Goal: Check status: Check status

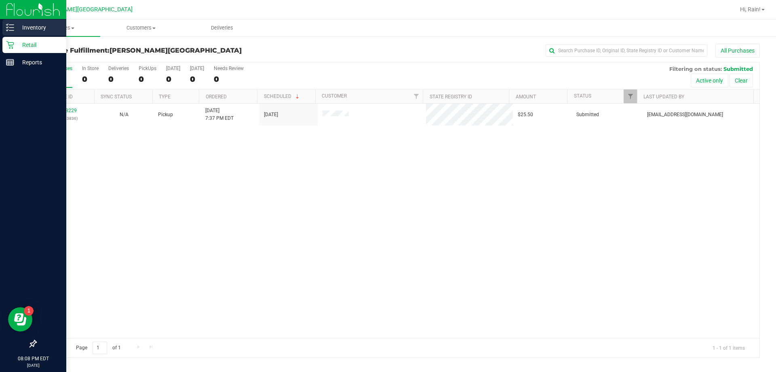
click at [5, 31] on div "Inventory" at bounding box center [34, 27] width 64 height 16
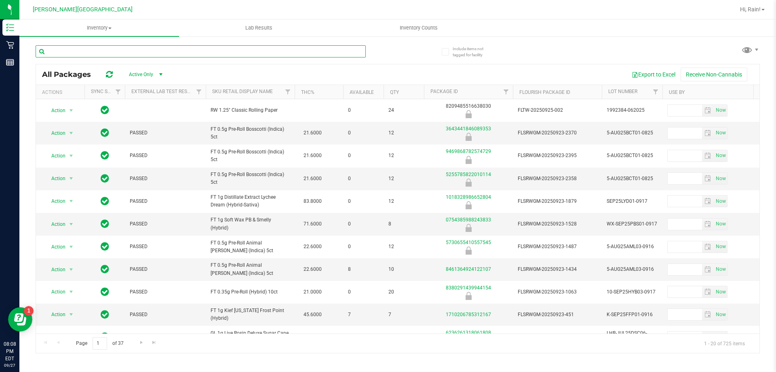
click at [119, 55] on input "text" at bounding box center [201, 51] width 330 height 12
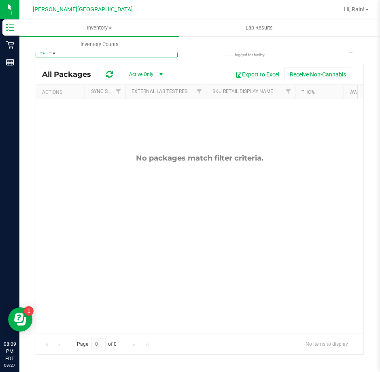
click at [114, 53] on input "tng" at bounding box center [107, 51] width 142 height 12
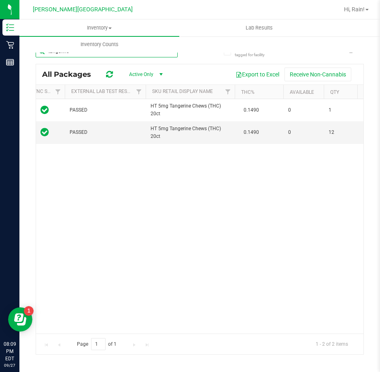
scroll to position [0, 67]
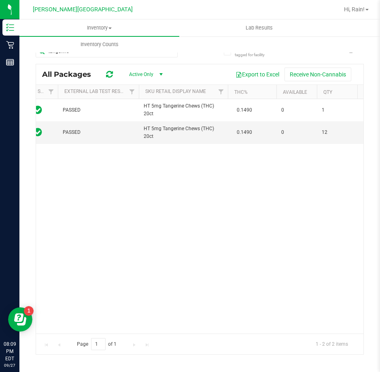
click at [165, 252] on div "Action Action Global inventory Package audit log Print package label Print prod…" at bounding box center [199, 216] width 327 height 234
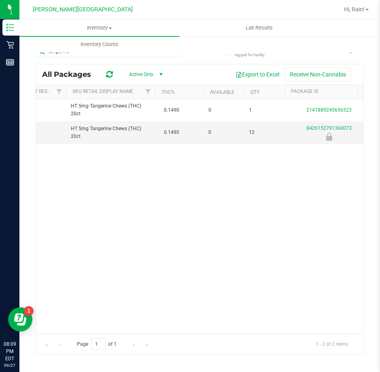
scroll to position [0, 0]
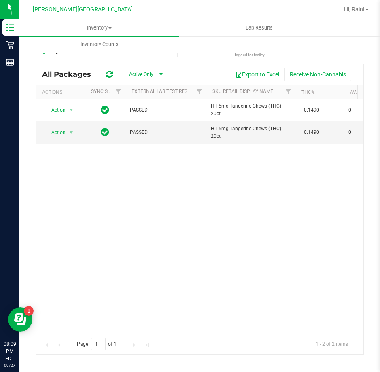
click at [346, 291] on div "Action Action Global inventory Package audit log Print package label Print prod…" at bounding box center [199, 216] width 327 height 234
click at [229, 210] on div "Action Action Global inventory Package audit log Print package label Print prod…" at bounding box center [199, 216] width 327 height 234
click at [274, 247] on div "Action Action Global inventory Package audit log Print package label Print prod…" at bounding box center [199, 216] width 327 height 234
click at [231, 248] on div "Action Action Global inventory Package audit log Print package label Print prod…" at bounding box center [199, 216] width 327 height 234
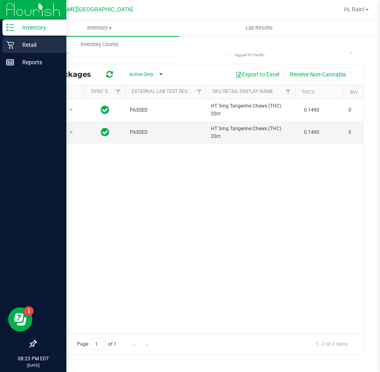
click at [18, 46] on p "Retail" at bounding box center [38, 45] width 49 height 10
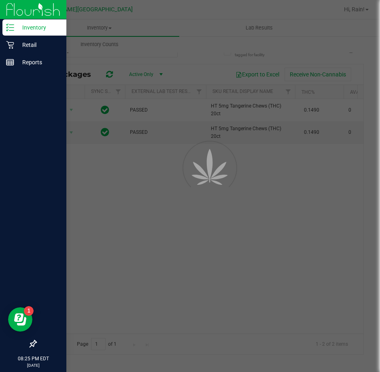
click at [25, 25] on p "Inventory" at bounding box center [38, 28] width 49 height 10
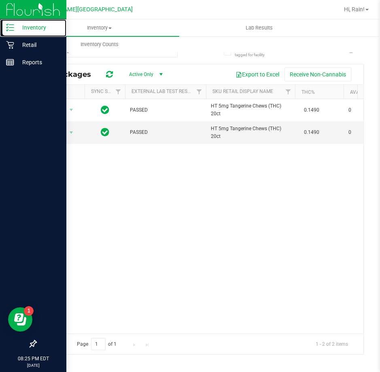
click at [25, 25] on p "Inventory" at bounding box center [38, 28] width 49 height 10
click at [27, 29] on p "Inventory" at bounding box center [38, 28] width 49 height 10
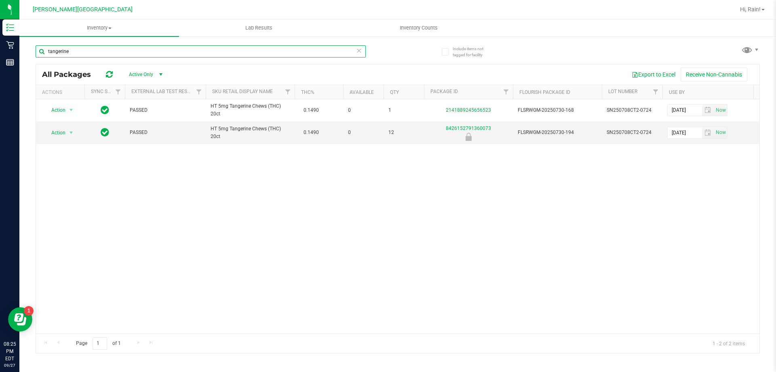
click at [244, 53] on input "tangerine" at bounding box center [201, 51] width 330 height 12
type input "brz"
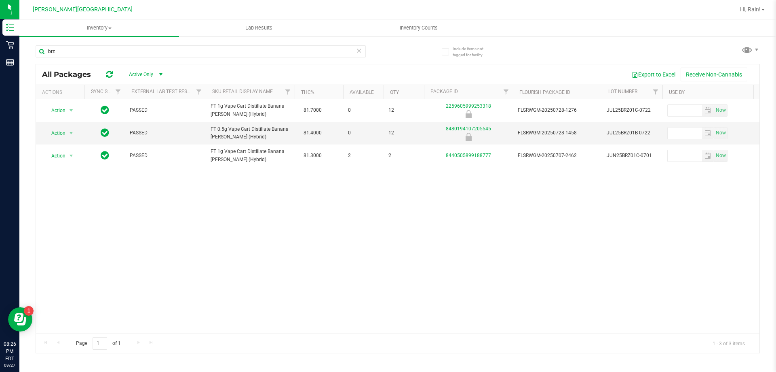
click at [359, 47] on icon at bounding box center [359, 50] width 6 height 10
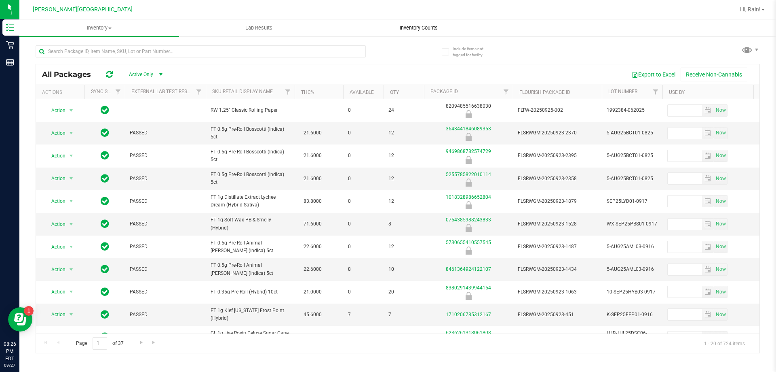
click at [424, 30] on span "Inventory Counts" at bounding box center [419, 27] width 60 height 7
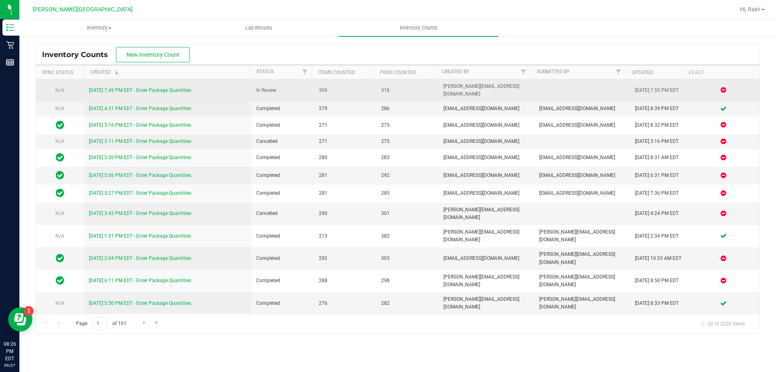
click at [176, 87] on link "[DATE] 7:49 PM EDT - Enter Package Quantities" at bounding box center [140, 90] width 102 height 6
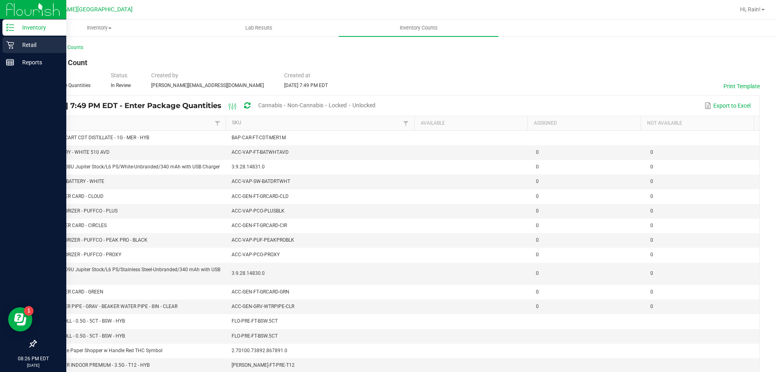
click at [22, 44] on p "Retail" at bounding box center [38, 45] width 49 height 10
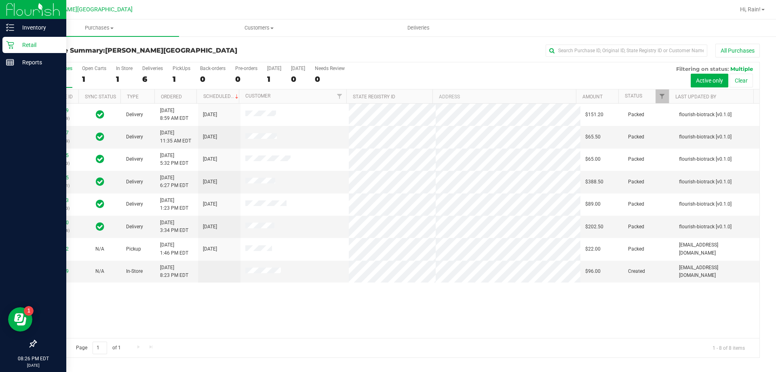
click at [15, 44] on p "Retail" at bounding box center [38, 45] width 49 height 10
click at [29, 30] on p "Inventory" at bounding box center [38, 28] width 49 height 10
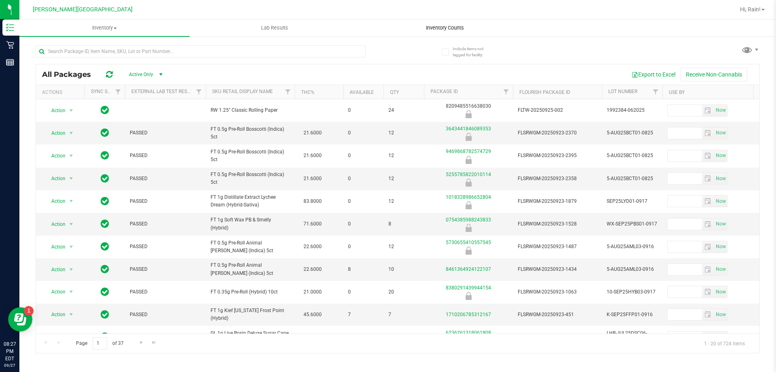
click at [450, 27] on span "Inventory Counts" at bounding box center [445, 27] width 60 height 7
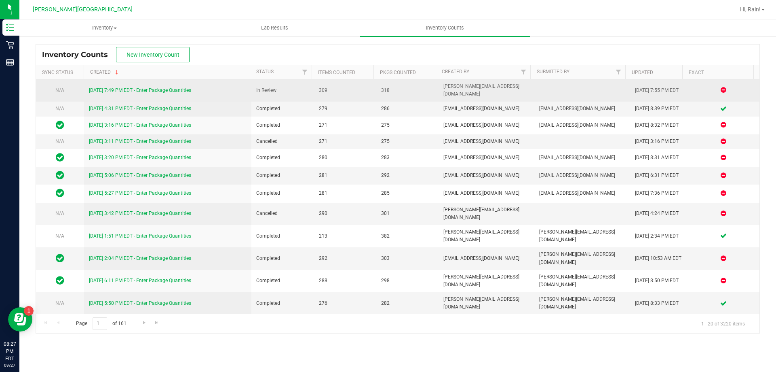
click at [181, 87] on link "[DATE] 7:49 PM EDT - Enter Package Quantities" at bounding box center [140, 90] width 102 height 6
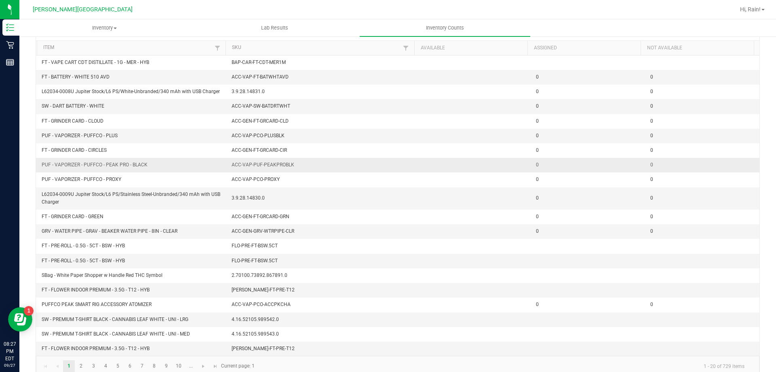
scroll to position [89, 0]
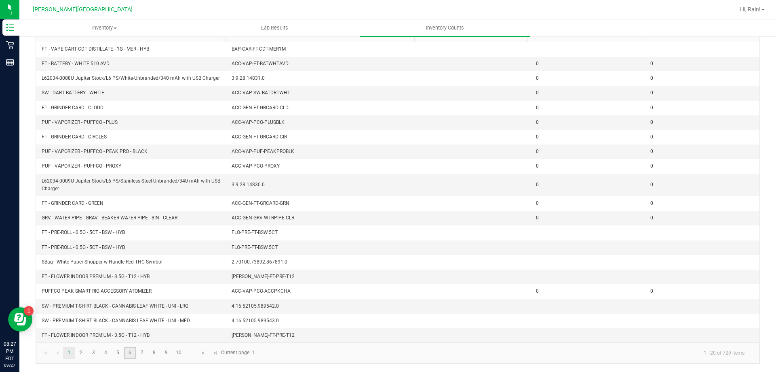
click at [133, 351] on link "6" at bounding box center [130, 352] width 12 height 12
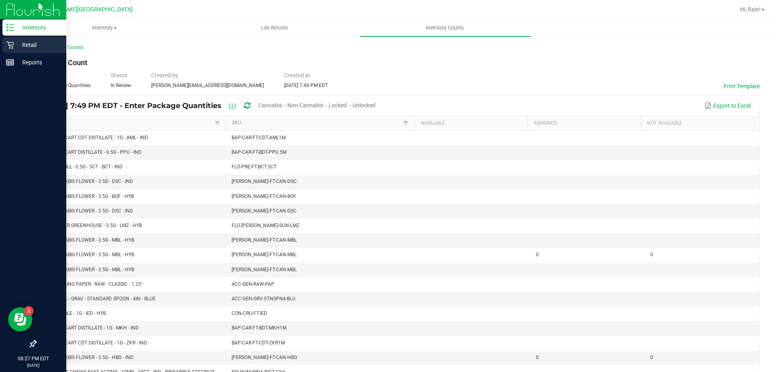
click at [17, 45] on p "Retail" at bounding box center [38, 45] width 49 height 10
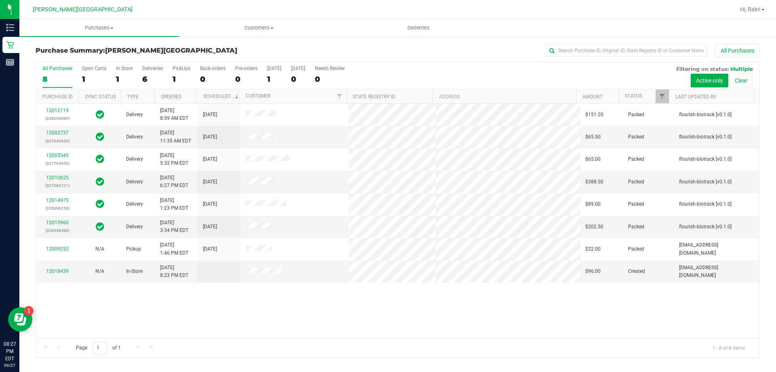
click at [420, 57] on div "Purchase Summary: [PERSON_NAME][GEOGRAPHIC_DATA] All Purchases" at bounding box center [398, 53] width 724 height 18
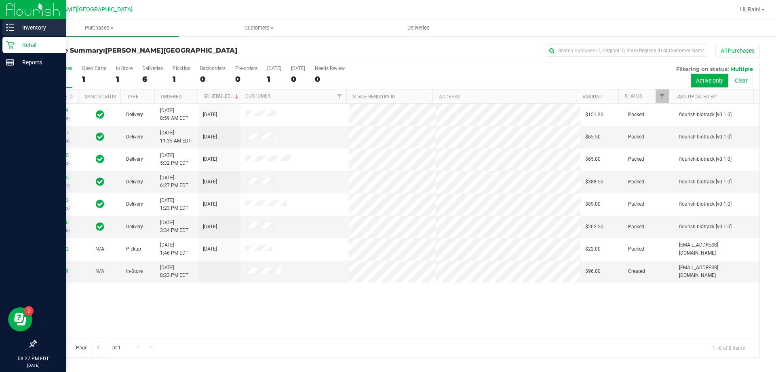
click at [30, 27] on p "Inventory" at bounding box center [38, 28] width 49 height 10
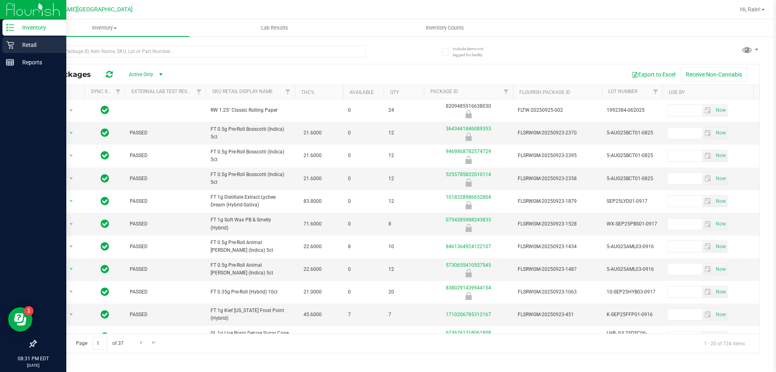
click at [17, 47] on p "Retail" at bounding box center [38, 45] width 49 height 10
